Goal: Information Seeking & Learning: Learn about a topic

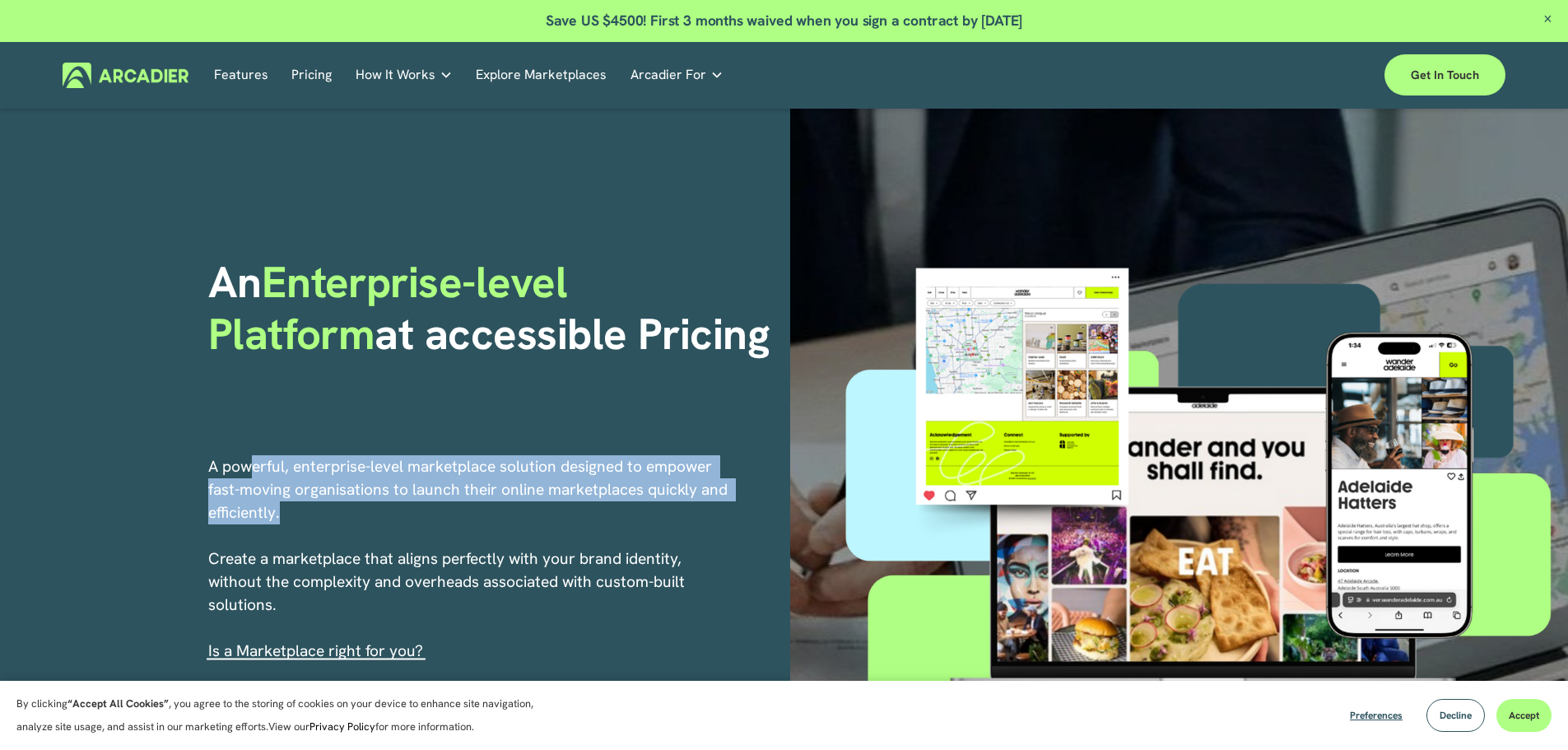
drag, startPoint x: 255, startPoint y: 450, endPoint x: 535, endPoint y: 509, distance: 286.1
click at [535, 509] on div "An Enterprise-level Platform at accessible Pricing A powerful, enterprise-level…" at bounding box center [784, 529] width 1568 height 842
click at [535, 509] on p "A powerful, enterprise-level marketplace solution designed to empower fast-movi…" at bounding box center [468, 558] width 522 height 207
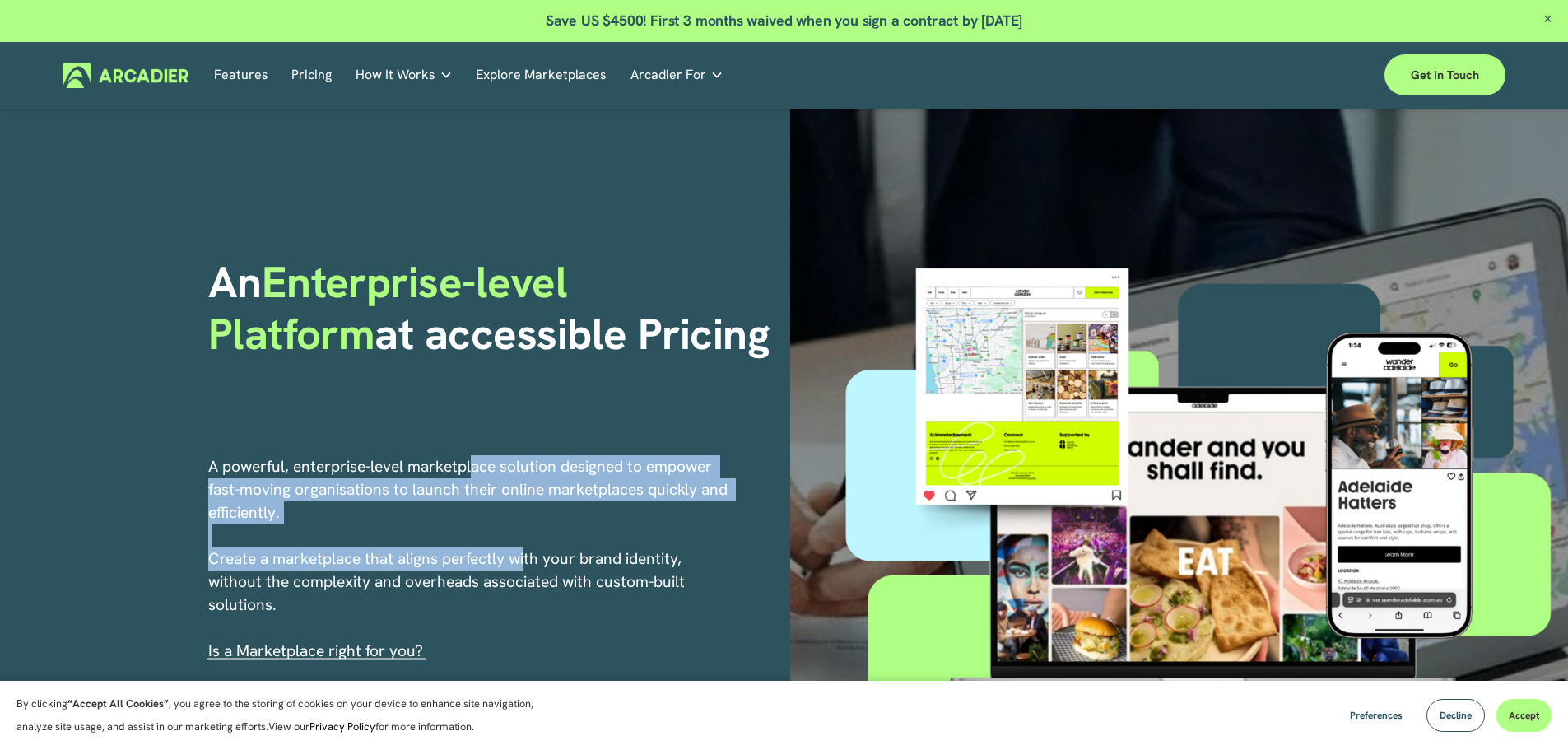
drag, startPoint x: 473, startPoint y: 454, endPoint x: 528, endPoint y: 568, distance: 126.6
click at [528, 568] on div "An Enterprise-level Platform at accessible Pricing A powerful, enterprise-level…" at bounding box center [784, 529] width 1568 height 842
click at [528, 568] on p "A powerful, enterprise-level marketplace solution designed to empower fast-movi…" at bounding box center [468, 558] width 522 height 207
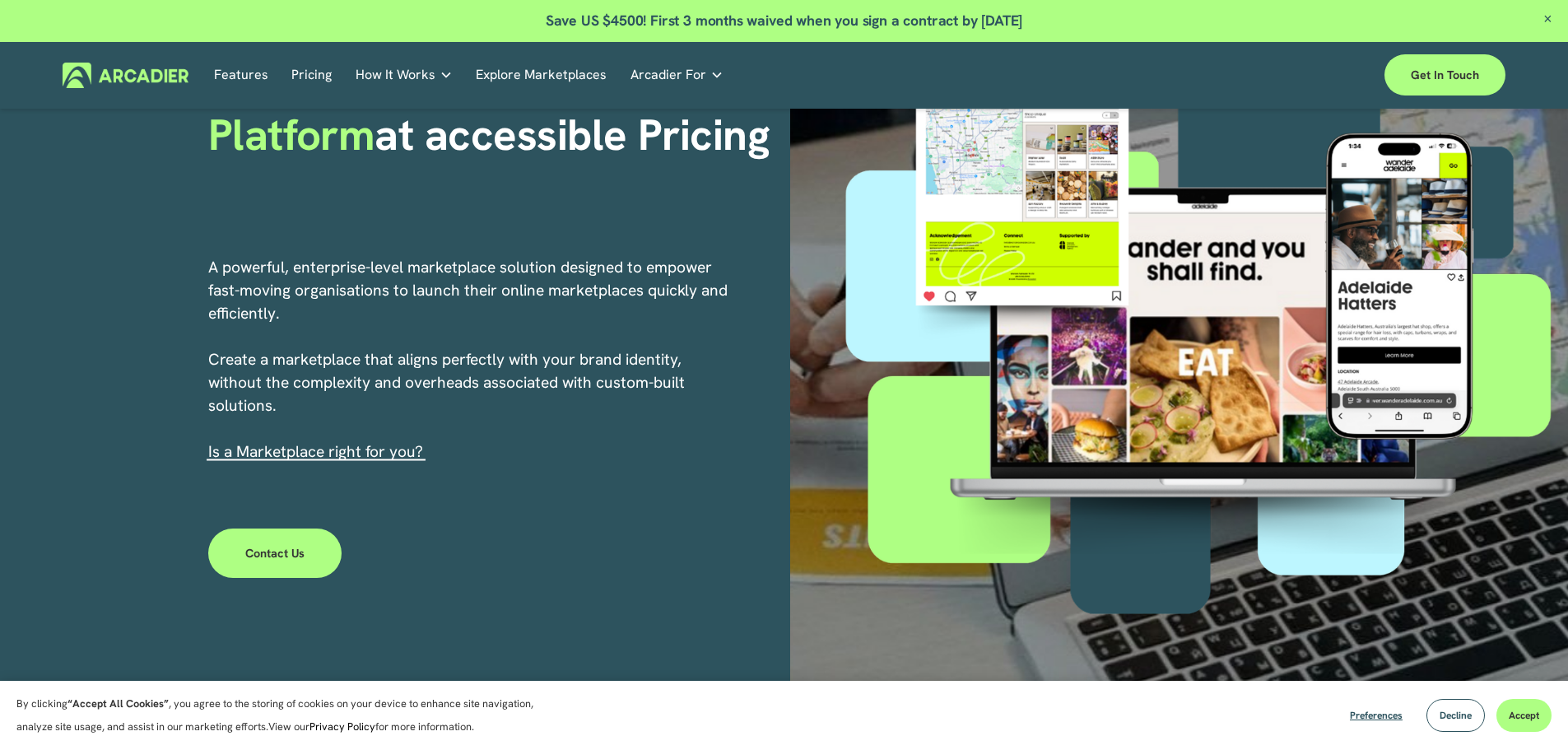
scroll to position [247, 0]
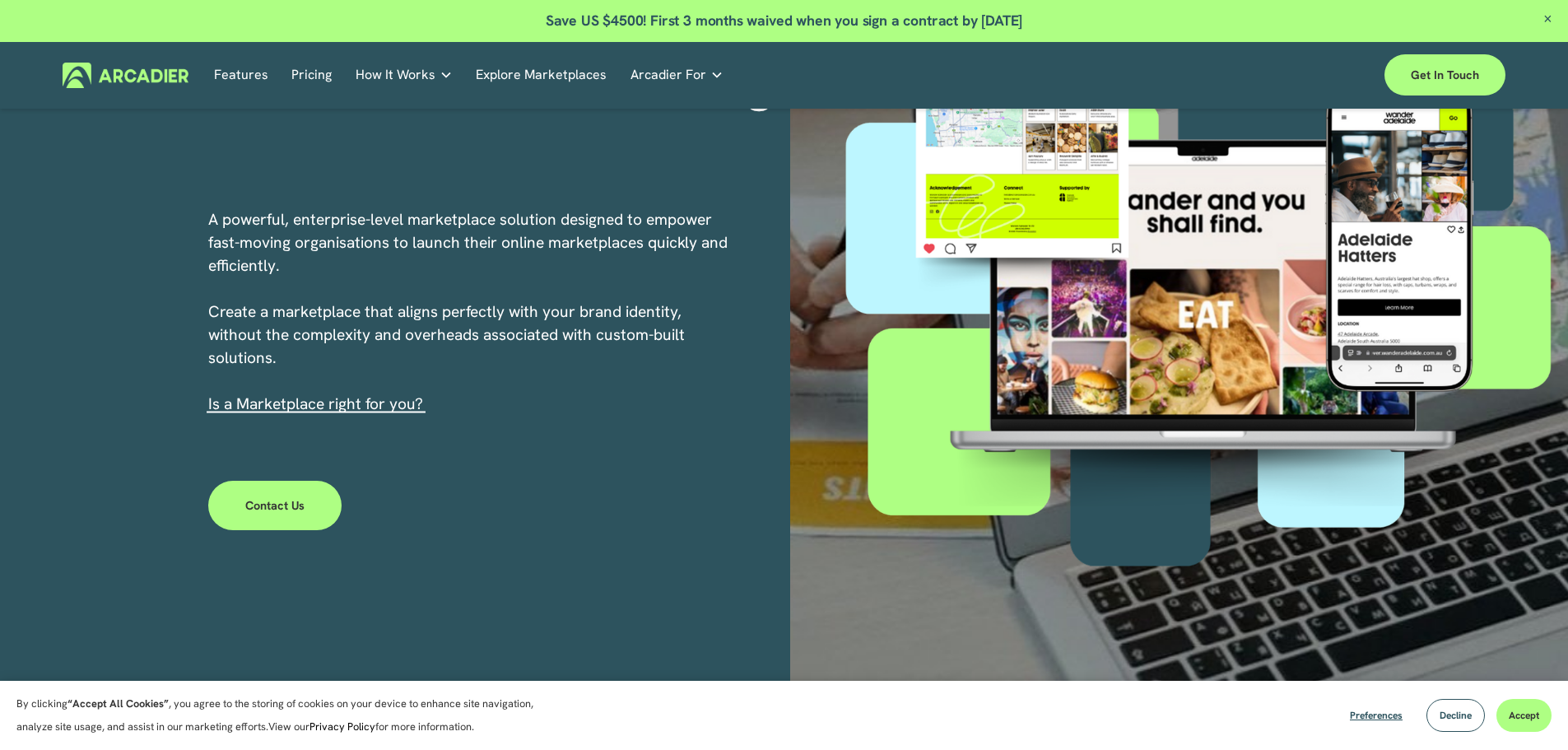
click at [231, 68] on link "Features" at bounding box center [241, 76] width 54 height 26
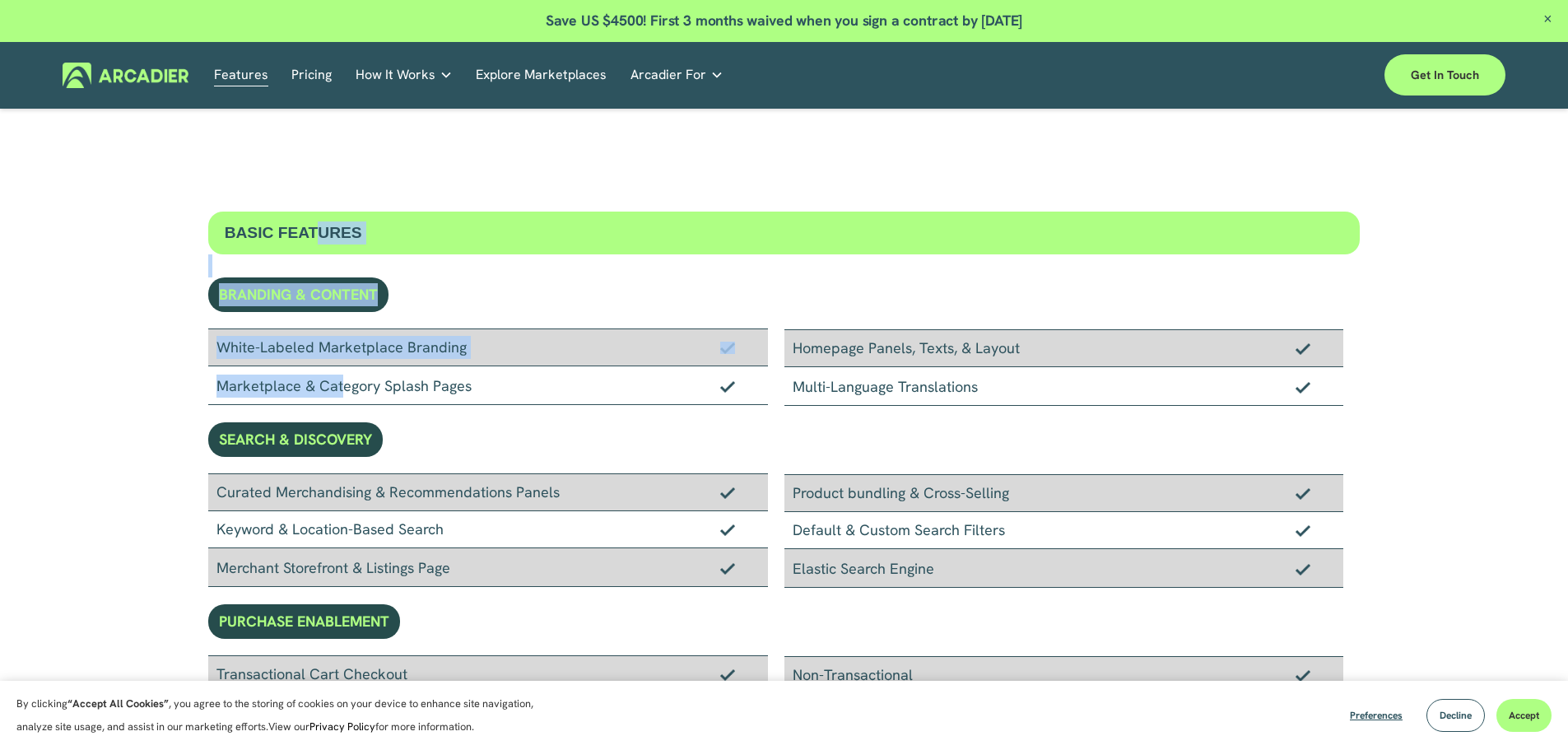
drag, startPoint x: 314, startPoint y: 210, endPoint x: 293, endPoint y: 387, distance: 178.2
click at [293, 387] on div "Marketplace & Category Splash Pages" at bounding box center [487, 385] width 559 height 39
drag, startPoint x: 253, startPoint y: 351, endPoint x: 331, endPoint y: 381, distance: 83.6
click at [331, 381] on div "White-Labeled Marketplace Branding Marketplace & Category Splash Pages" at bounding box center [496, 367] width 576 height 77
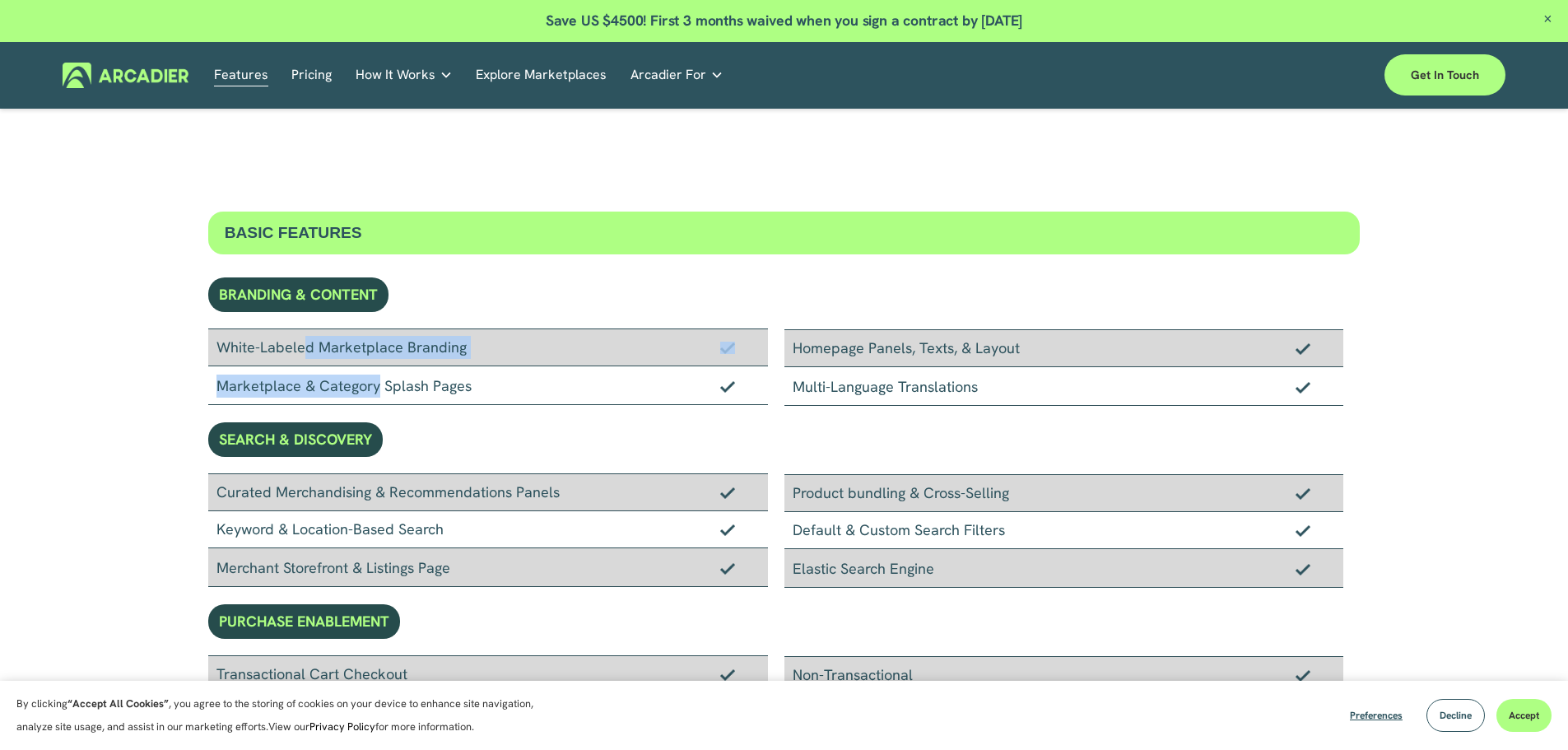
click at [331, 381] on div "Marketplace & Category Splash Pages" at bounding box center [487, 385] width 559 height 39
click at [375, 70] on span "How It Works" at bounding box center [395, 75] width 80 height 23
click at [0, 0] on link "Why Arcadier Intuitive marketplaces tailored to your business needs." at bounding box center [0, 0] width 0 height 0
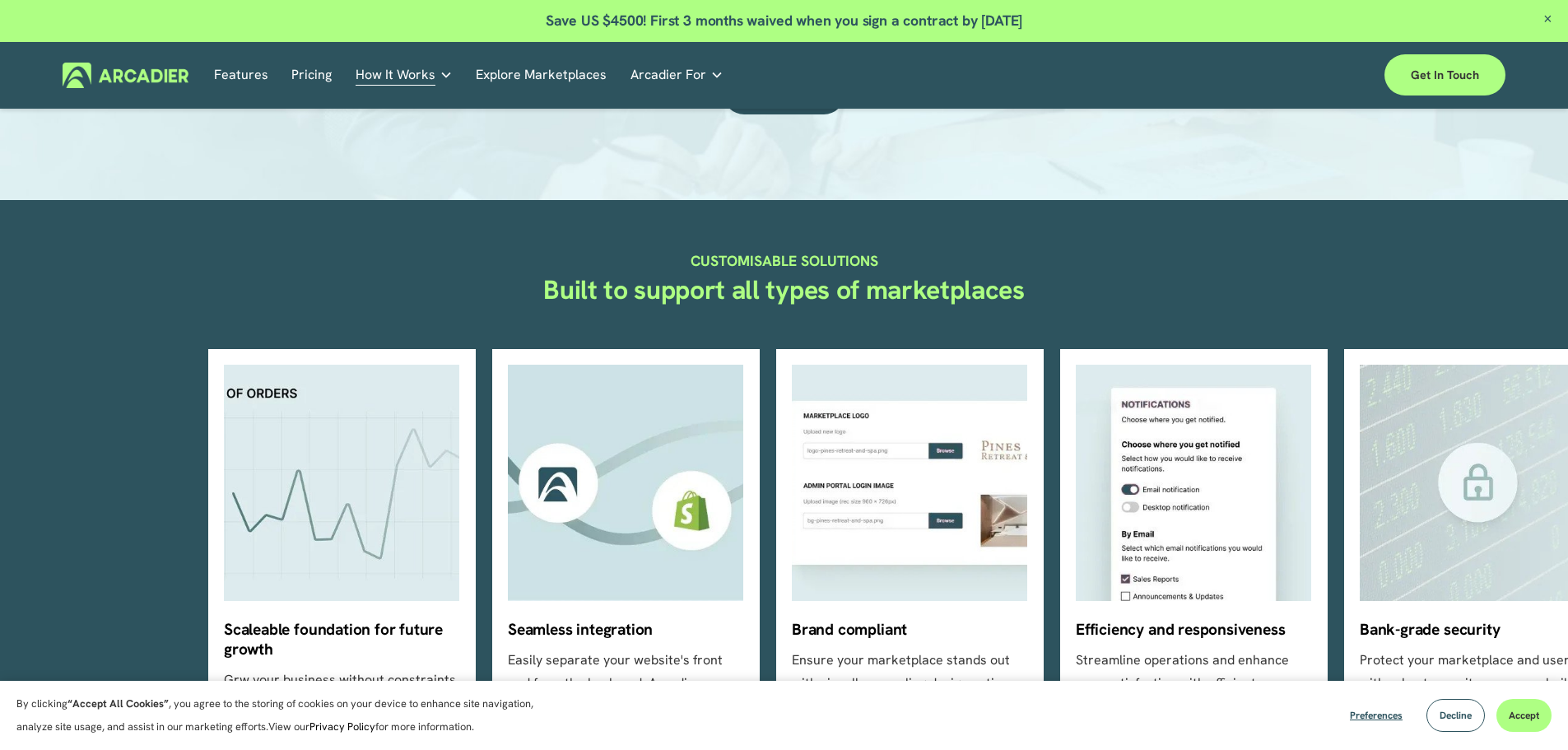
scroll to position [412, 0]
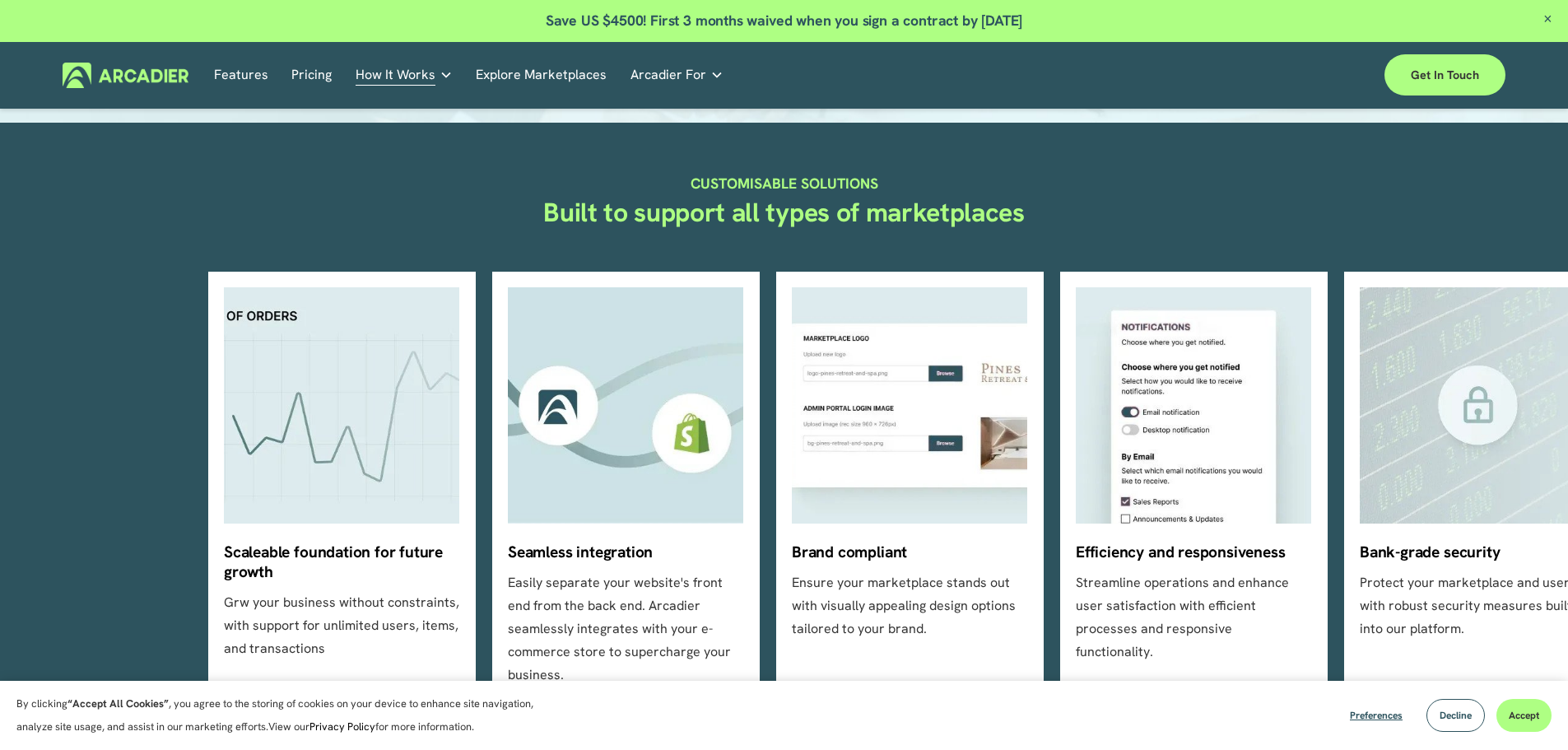
drag, startPoint x: 603, startPoint y: 570, endPoint x: 935, endPoint y: 578, distance: 332.1
click at [935, 578] on ul "Scaleable foundation for future growth Grw your business without constraints, w…" at bounding box center [784, 487] width 1152 height 431
drag, startPoint x: 1111, startPoint y: 556, endPoint x: 1175, endPoint y: 359, distance: 207.1
click at [1175, 359] on ul "Scaleable foundation for future growth Grw your business without constraints, w…" at bounding box center [784, 487] width 1152 height 431
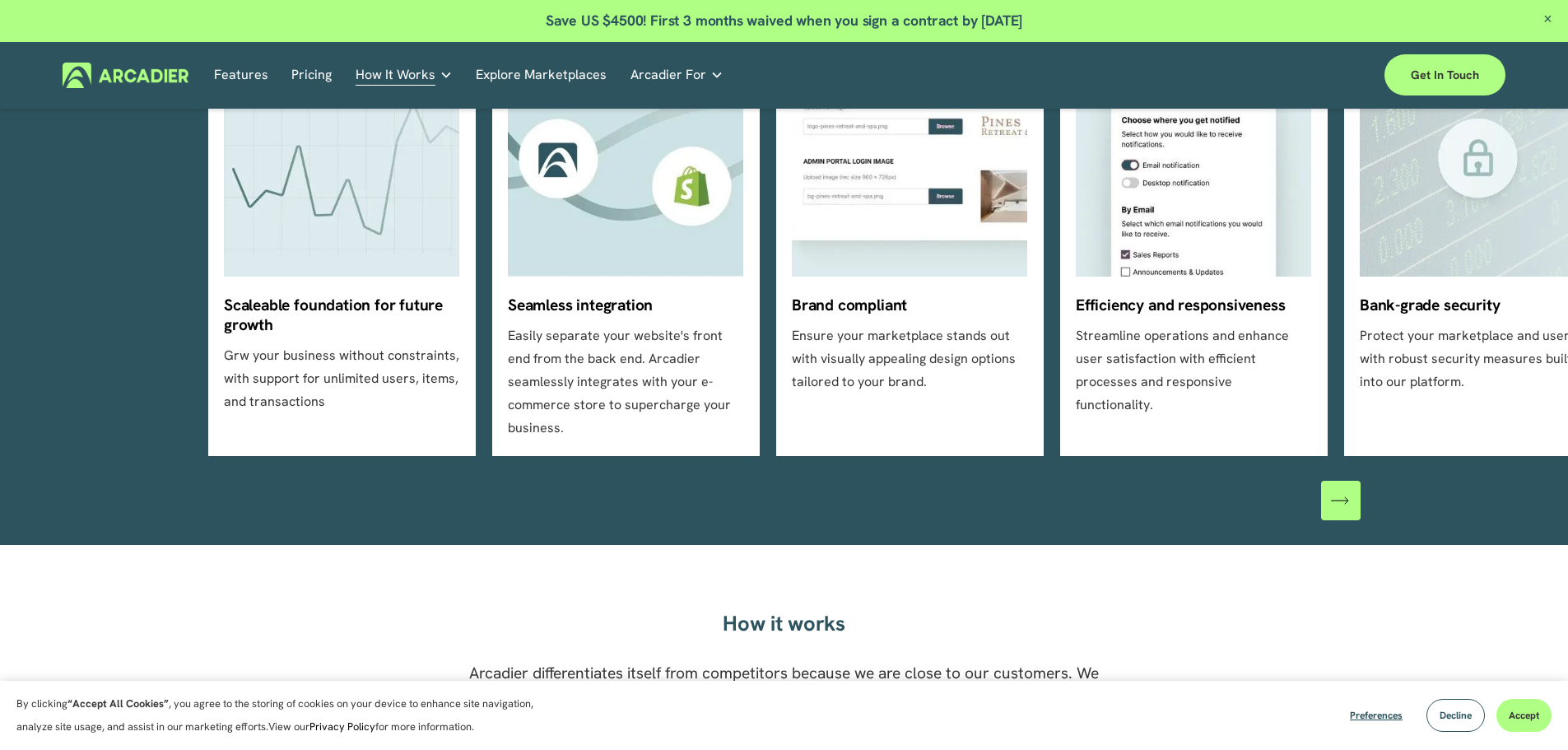
scroll to position [905, 0]
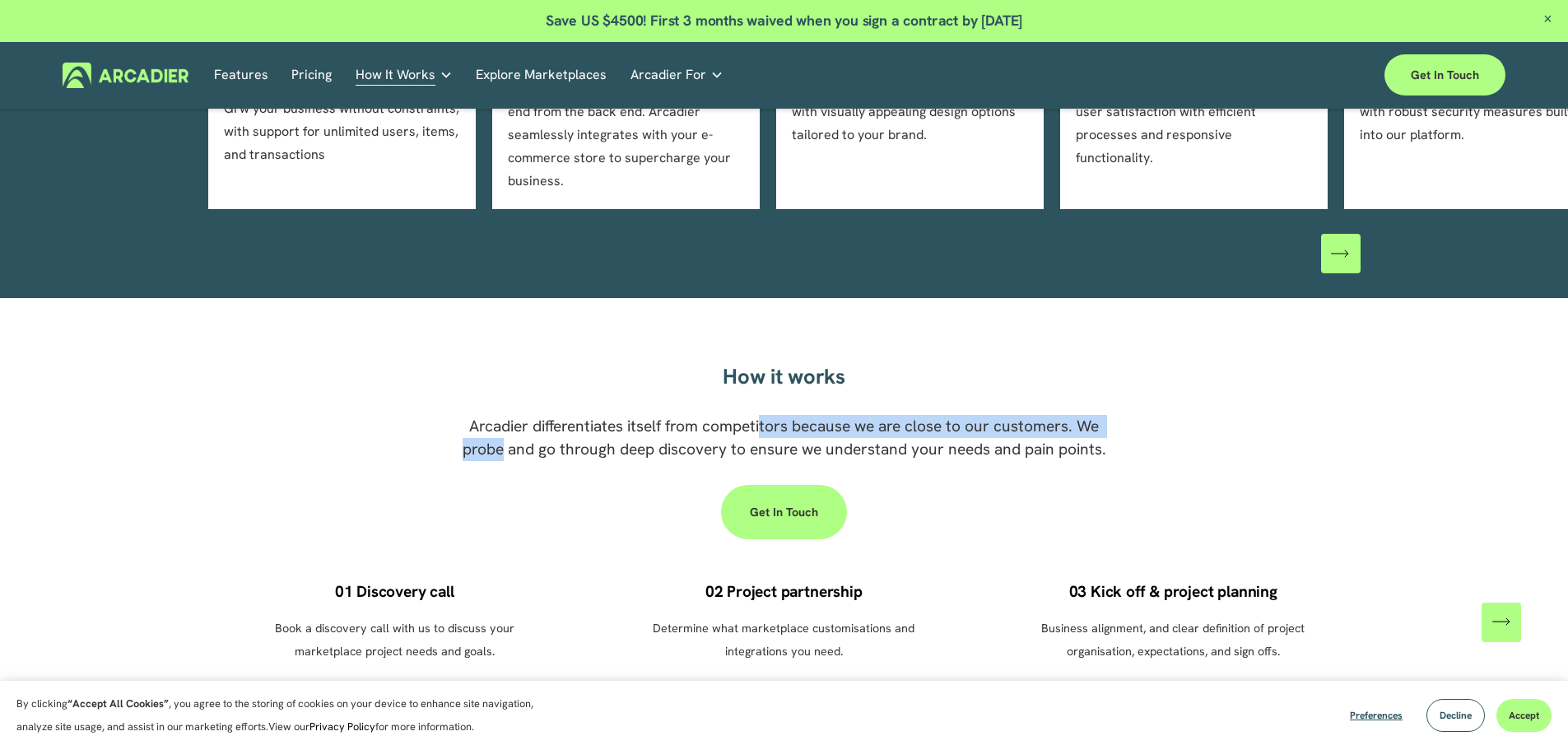
drag, startPoint x: 523, startPoint y: 417, endPoint x: 760, endPoint y: 414, distance: 237.0
click at [760, 416] on span "Arcadier differentiates itself from competitors because we are close to our cus…" at bounding box center [784, 437] width 644 height 44
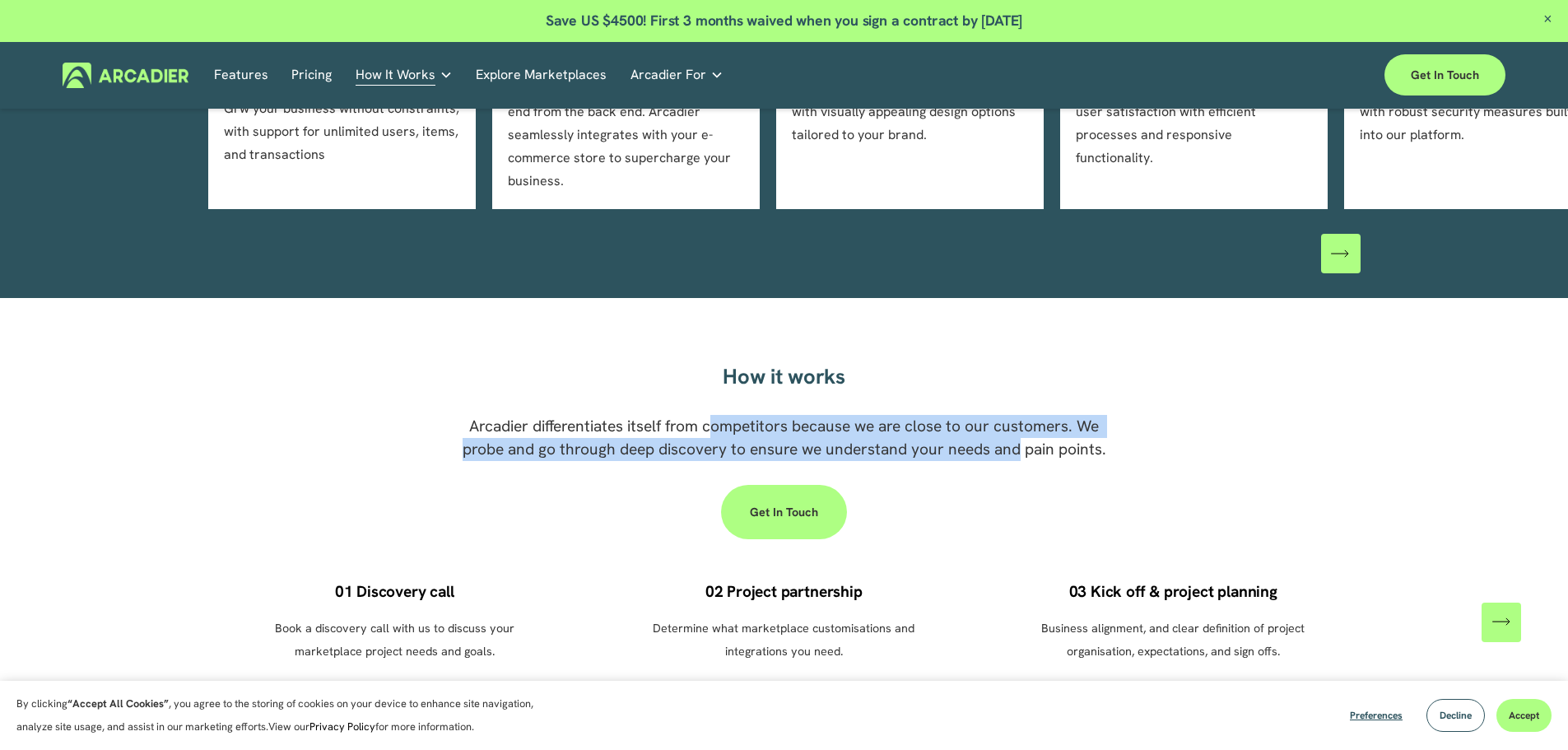
drag, startPoint x: 711, startPoint y: 403, endPoint x: 1020, endPoint y: 434, distance: 310.6
click at [1020, 434] on span "Arcadier differentiates itself from competitors because we are close to our cus…" at bounding box center [784, 437] width 644 height 44
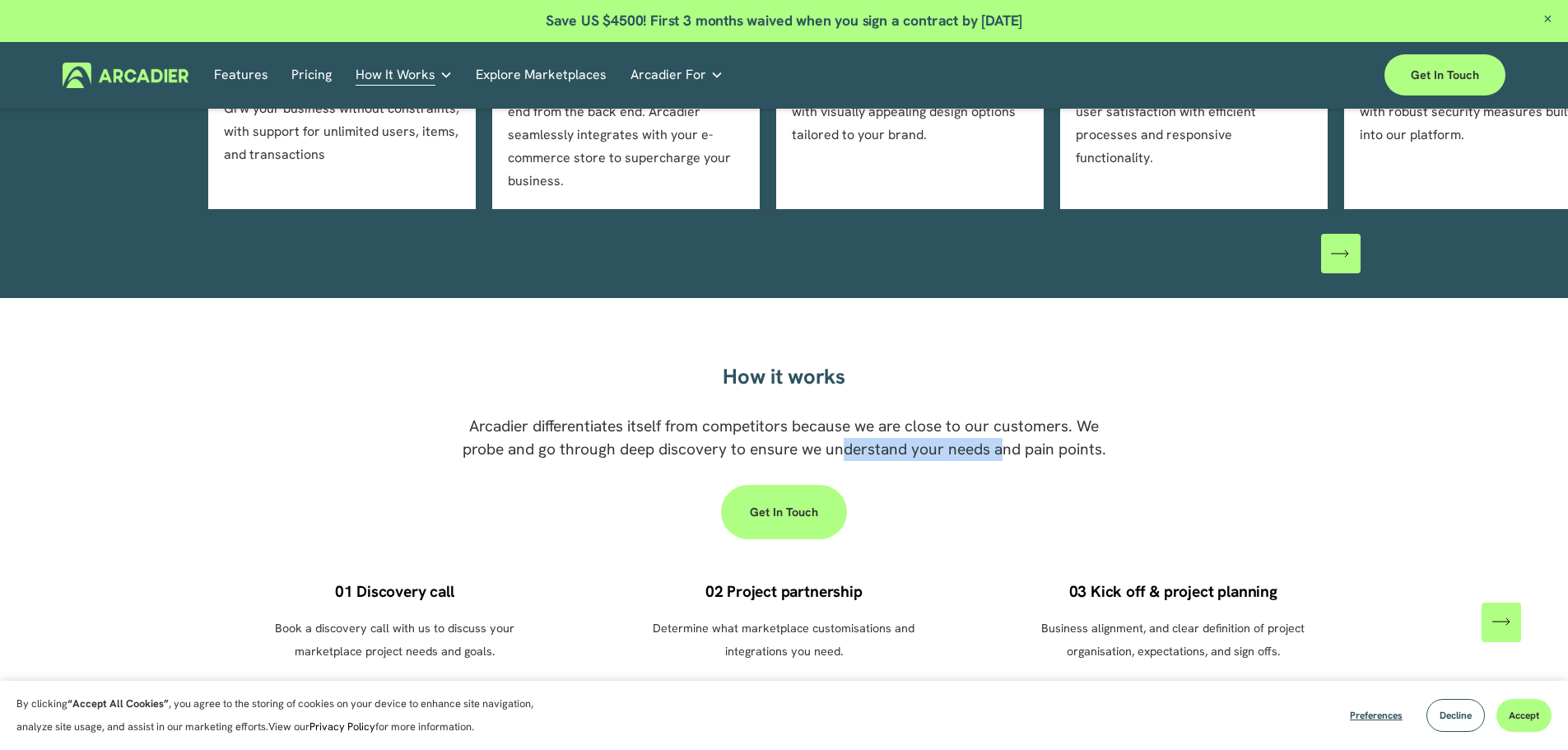
drag, startPoint x: 846, startPoint y: 420, endPoint x: 999, endPoint y: 430, distance: 153.3
click at [999, 430] on span "Arcadier differentiates itself from competitors because we are close to our cus…" at bounding box center [784, 437] width 644 height 44
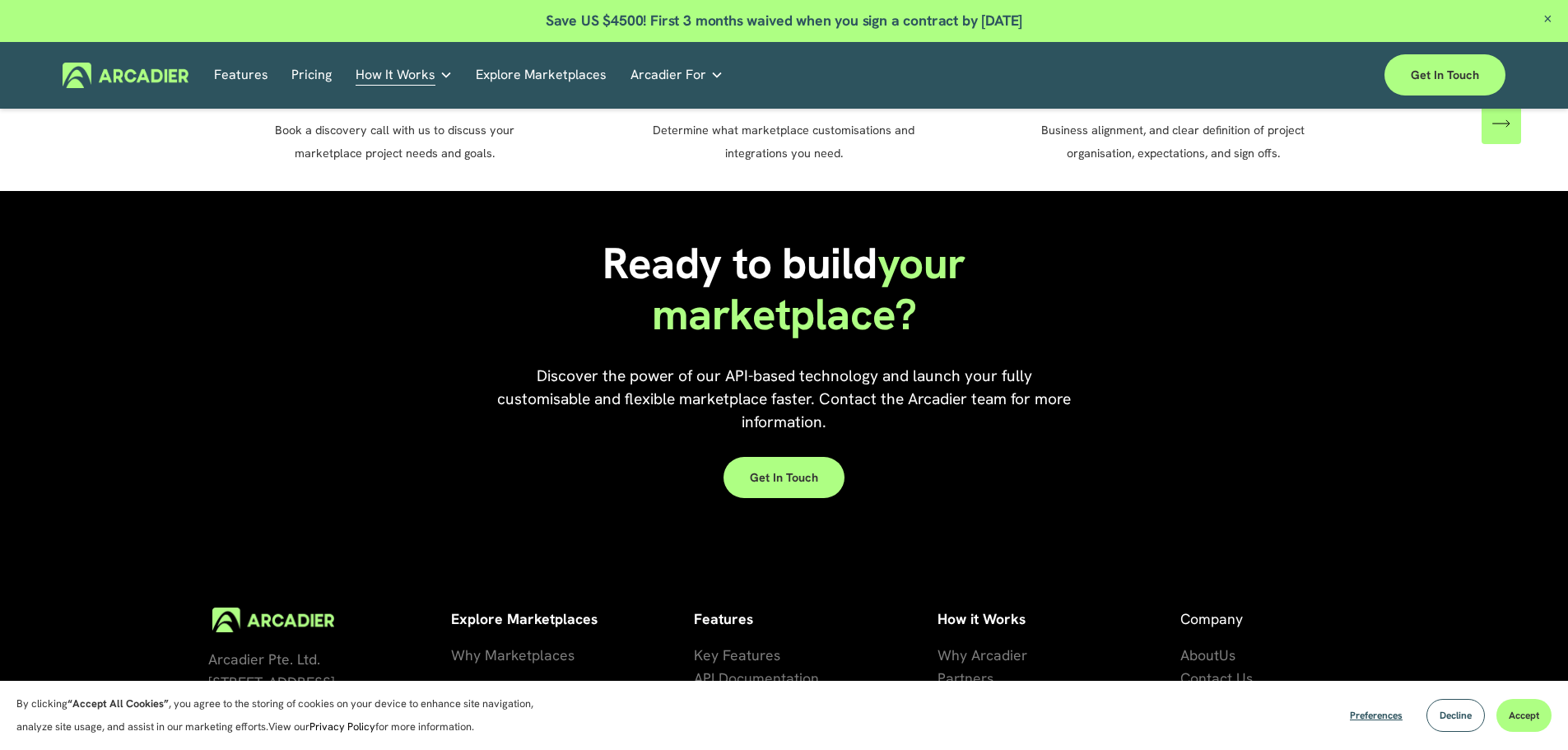
scroll to position [1537, 0]
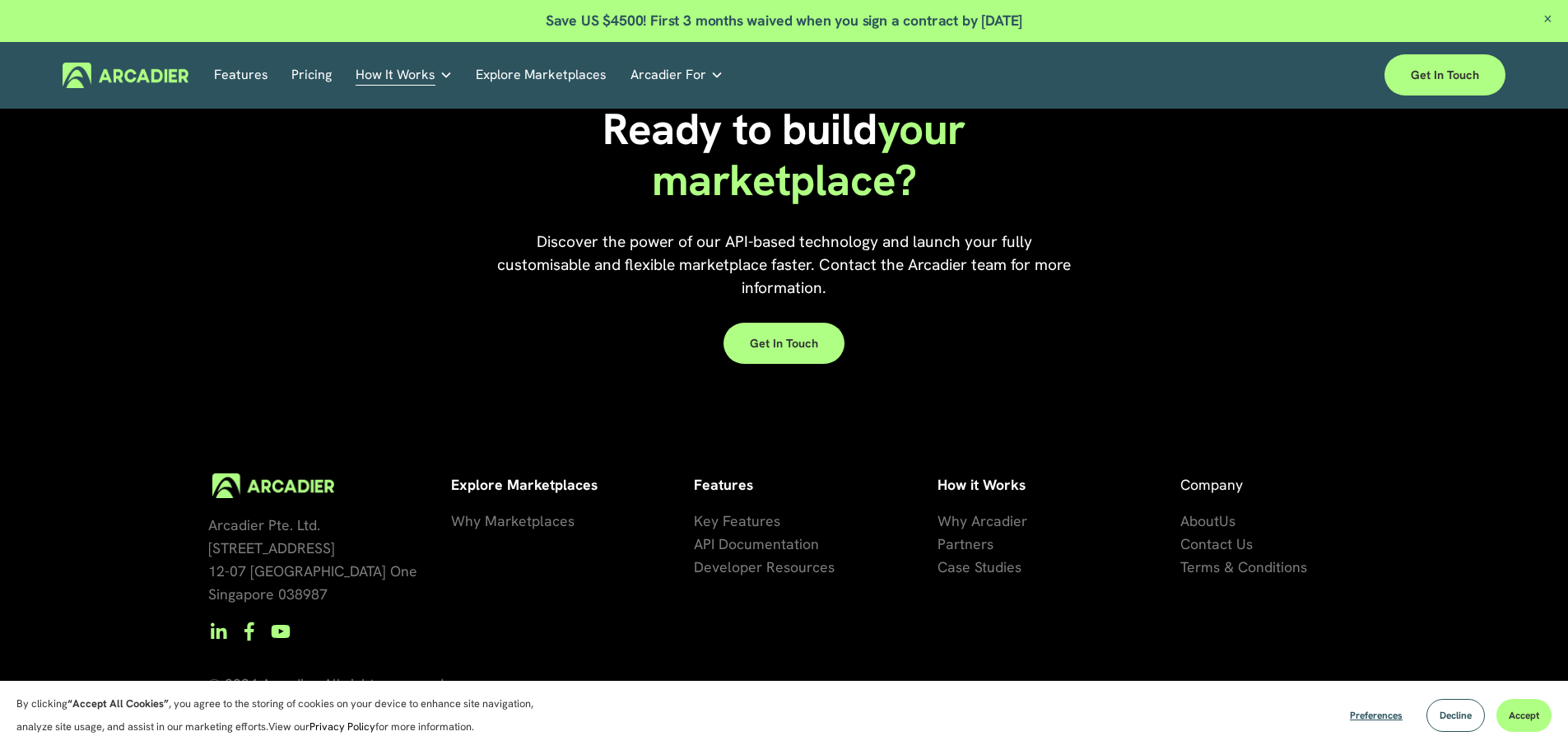
click at [768, 511] on span "Key Features" at bounding box center [736, 521] width 87 height 19
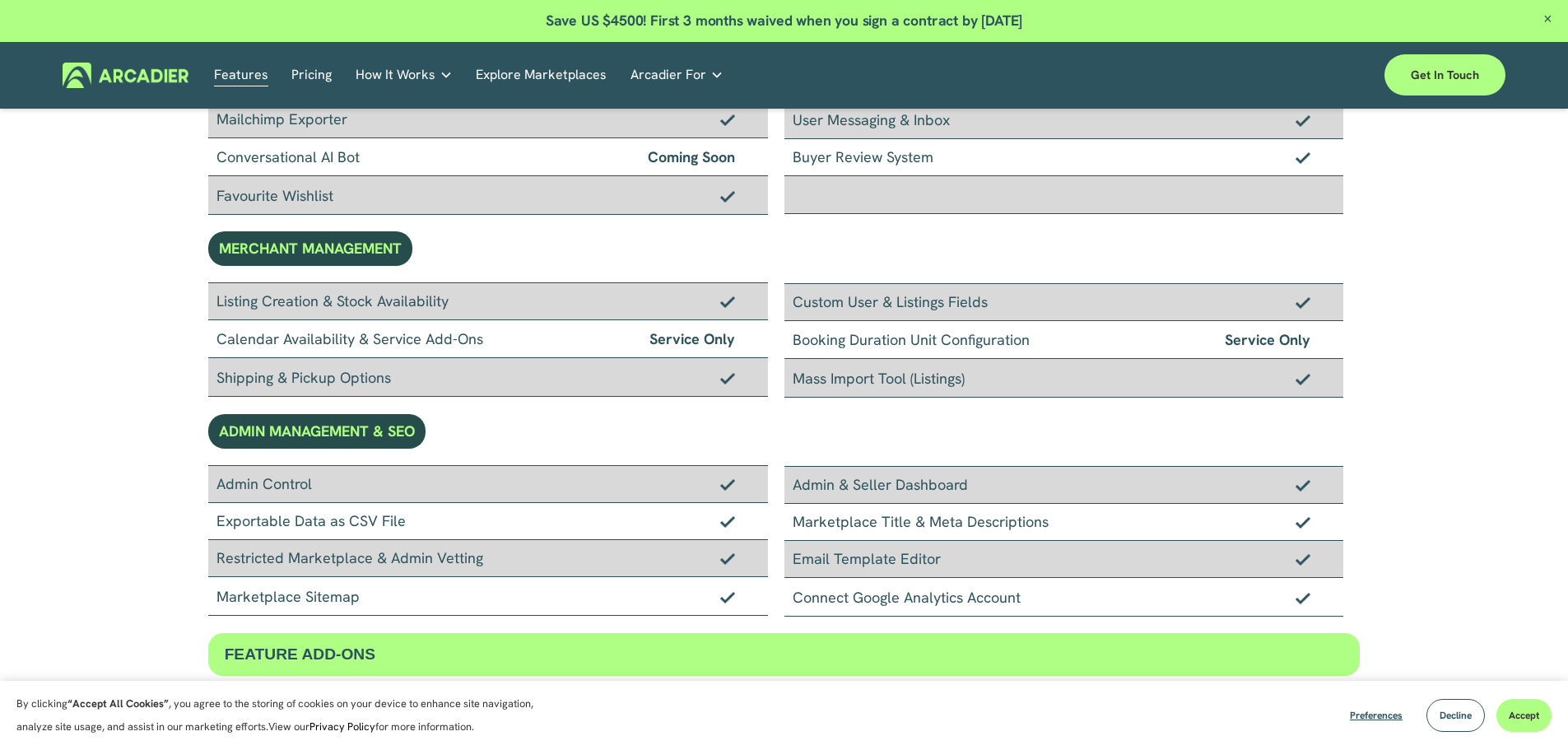
scroll to position [905, 0]
